Goal: Information Seeking & Learning: Check status

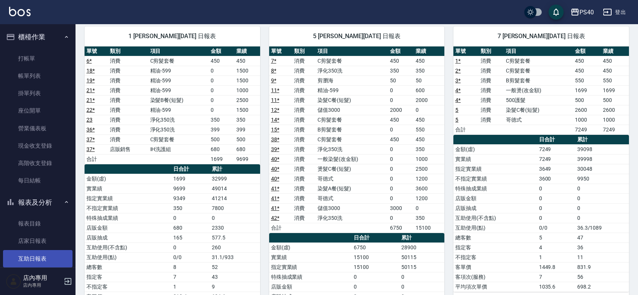
scroll to position [110, 0]
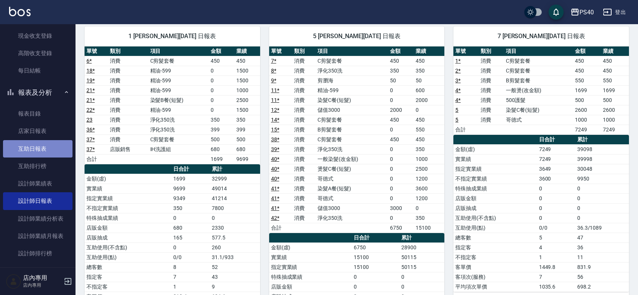
click at [42, 145] on link "互助日報表" at bounding box center [38, 148] width 70 height 17
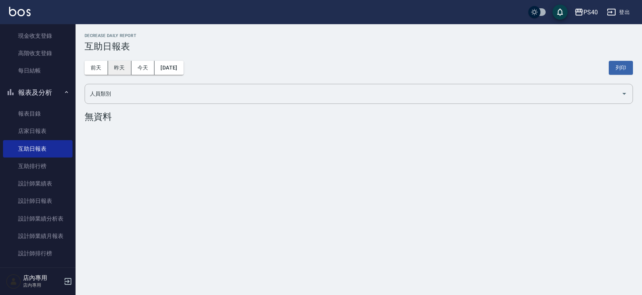
click at [121, 62] on button "昨天" at bounding box center [119, 68] width 23 height 14
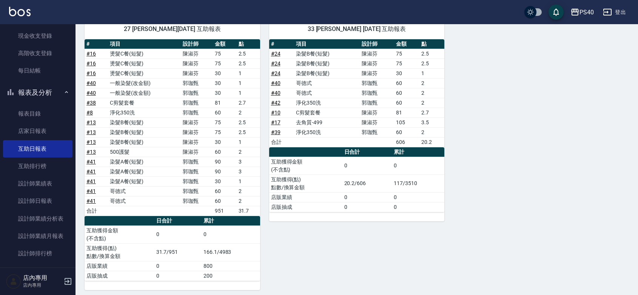
scroll to position [261, 0]
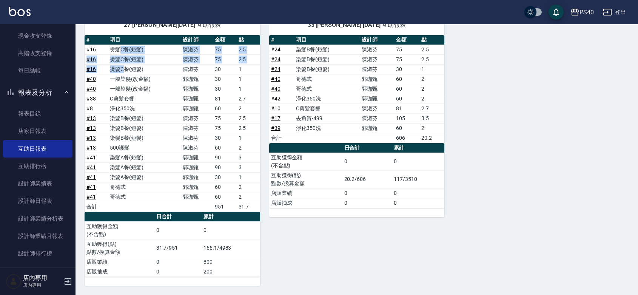
drag, startPoint x: 120, startPoint y: 48, endPoint x: 125, endPoint y: 67, distance: 19.7
click at [125, 67] on tbody "# 16 燙髮C餐(短髮) [PERSON_NAME]75 2.5 # 16 燙髮C餐(短髮) [PERSON_NAME]75 2.5 # 16 燙髮C餐(短…" at bounding box center [173, 128] width 176 height 167
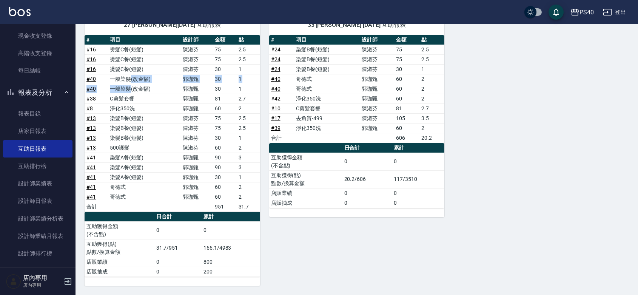
drag, startPoint x: 130, startPoint y: 78, endPoint x: 131, endPoint y: 84, distance: 6.1
click at [131, 84] on tbody "# 16 燙髮C餐(短髮) [PERSON_NAME]75 2.5 # 16 燙髮C餐(短髮) [PERSON_NAME]75 2.5 # 16 燙髮C餐(短…" at bounding box center [173, 128] width 176 height 167
drag, startPoint x: 131, startPoint y: 95, endPoint x: 116, endPoint y: 102, distance: 17.1
click at [116, 102] on tbody "# 16 燙髮C餐(短髮) [PERSON_NAME]75 2.5 # 16 燙髮C餐(短髮) [PERSON_NAME]75 2.5 # 16 燙髮C餐(短…" at bounding box center [173, 128] width 176 height 167
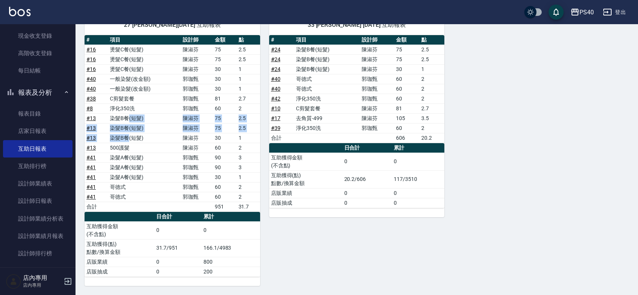
drag, startPoint x: 128, startPoint y: 114, endPoint x: 127, endPoint y: 136, distance: 21.9
click at [127, 136] on tbody "# 16 燙髮C餐(短髮) [PERSON_NAME]75 2.5 # 16 燙髮C餐(短髮) [PERSON_NAME]75 2.5 # 16 燙髮C餐(短…" at bounding box center [173, 128] width 176 height 167
click at [130, 149] on td "500護髮" at bounding box center [144, 148] width 73 height 10
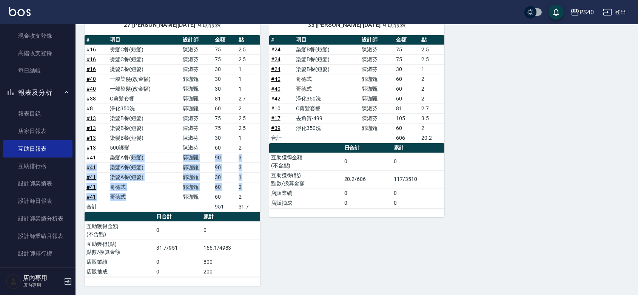
drag, startPoint x: 130, startPoint y: 155, endPoint x: 123, endPoint y: 191, distance: 37.0
click at [123, 191] on tbody "# 16 燙髮C餐(短髮) [PERSON_NAME]75 2.5 # 16 燙髮C餐(短髮) [PERSON_NAME]75 2.5 # 16 燙髮C餐(短…" at bounding box center [173, 128] width 176 height 167
click at [346, 247] on div "33 [PERSON_NAME] [DATE] 互助報表 # 項目 設計師 金額 點 # 24 染髮B餐(短髮) [PERSON_NAME]75 2.5 # …" at bounding box center [352, 146] width 185 height 280
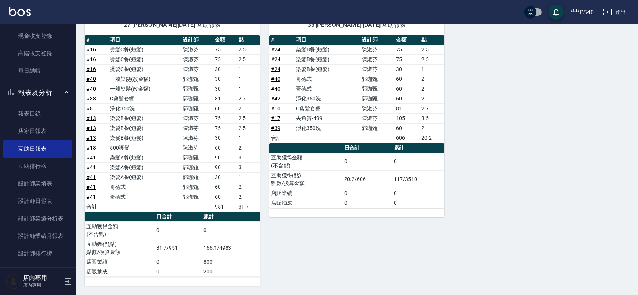
drag, startPoint x: 133, startPoint y: 201, endPoint x: 105, endPoint y: 204, distance: 28.5
click at [105, 204] on tr "合計 951 31.7" at bounding box center [173, 207] width 176 height 10
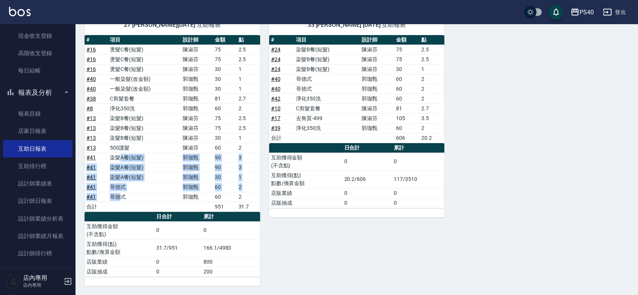
drag, startPoint x: 119, startPoint y: 161, endPoint x: 120, endPoint y: 201, distance: 39.3
click at [120, 201] on tbody "# 16 燙髮C餐(短髮) [PERSON_NAME]75 2.5 # 16 燙髮C餐(短髮) [PERSON_NAME]75 2.5 # 16 燙髮C餐(短…" at bounding box center [173, 128] width 176 height 167
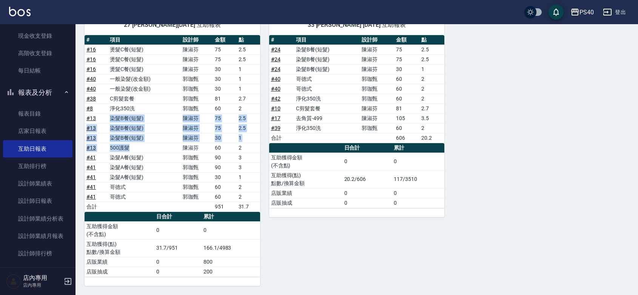
drag, startPoint x: 130, startPoint y: 147, endPoint x: 105, endPoint y: 114, distance: 42.0
click at [105, 114] on tbody "# 16 燙髮C餐(短髮) [PERSON_NAME]75 2.5 # 16 燙髮C餐(短髮) [PERSON_NAME]75 2.5 # 16 燙髮C餐(短…" at bounding box center [173, 128] width 176 height 167
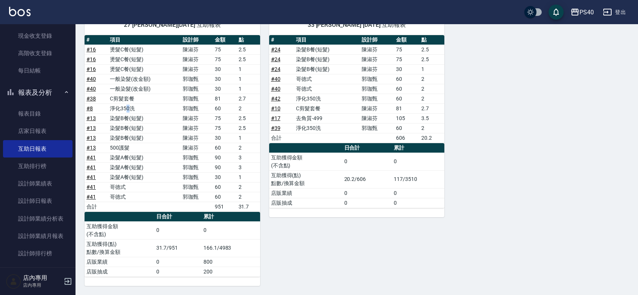
drag, startPoint x: 130, startPoint y: 108, endPoint x: 118, endPoint y: 112, distance: 12.3
click at [119, 111] on td "淨化350洗" at bounding box center [144, 109] width 73 height 10
click at [123, 95] on td "C剪髮套餐" at bounding box center [144, 99] width 73 height 10
drag, startPoint x: 148, startPoint y: 86, endPoint x: 116, endPoint y: 77, distance: 32.4
click at [116, 77] on tbody "# 16 燙髮C餐(短髮) [PERSON_NAME]75 2.5 # 16 燙髮C餐(短髮) [PERSON_NAME]75 2.5 # 16 燙髮C餐(短…" at bounding box center [173, 128] width 176 height 167
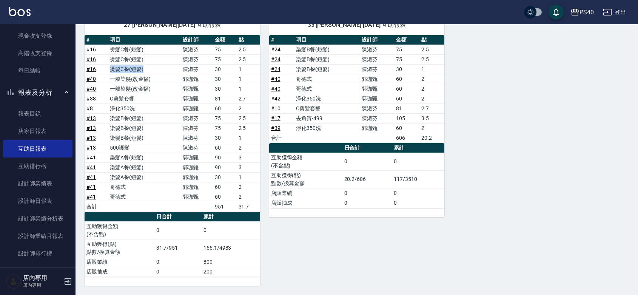
drag, startPoint x: 143, startPoint y: 65, endPoint x: 106, endPoint y: 65, distance: 36.6
click at [106, 65] on tr "# 16 燙髮C餐(短髮) [PERSON_NAME]30 1" at bounding box center [173, 69] width 176 height 10
drag, startPoint x: 106, startPoint y: 60, endPoint x: 111, endPoint y: 51, distance: 10.0
click at [110, 52] on tbody "# 16 燙髮C餐(短髮) [PERSON_NAME]75 2.5 # 16 燙髮C餐(短髮) [PERSON_NAME]75 2.5 # 16 燙髮C餐(短…" at bounding box center [173, 128] width 176 height 167
click at [465, 188] on div "1 [PERSON_NAME][DATE] 互助報表 # 項目 設計師 金額 點 # 37 IH洗護組 680x1 680 合計 680 0 日合計 累計 互…" at bounding box center [353, 65] width 554 height 442
